Goal: Navigation & Orientation: Understand site structure

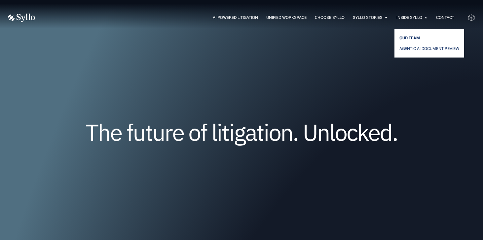
click at [414, 38] on span "OUR TEAM" at bounding box center [410, 38] width 20 height 8
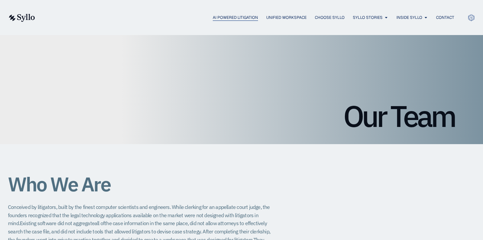
click at [239, 19] on span "AI Powered Litigation" at bounding box center [235, 18] width 45 height 6
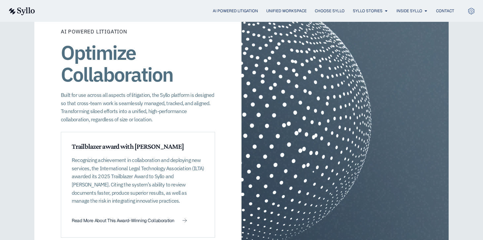
scroll to position [898, 0]
